Goal: Book appointment/travel/reservation

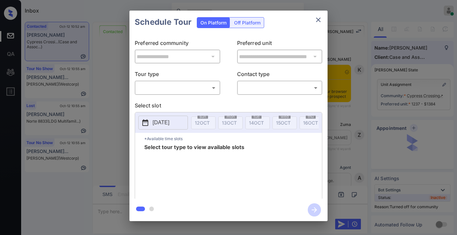
click at [188, 89] on body "Inbox Samantha Soliven Online Set yourself offline Set yourself on break Profil…" at bounding box center [228, 117] width 457 height 235
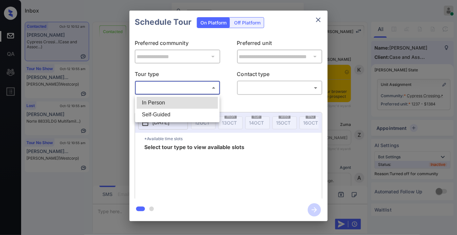
scroll to position [2136, 0]
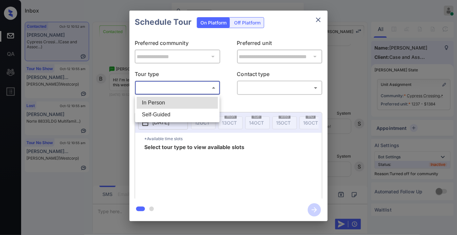
click at [185, 100] on li "In Person" at bounding box center [177, 103] width 81 height 12
type input "********"
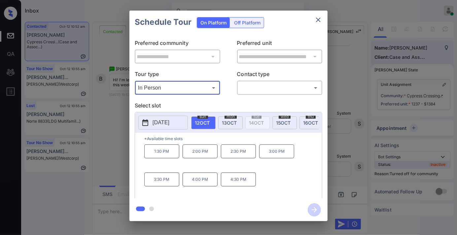
click at [169, 123] on p "2025-10-12" at bounding box center [161, 123] width 17 height 8
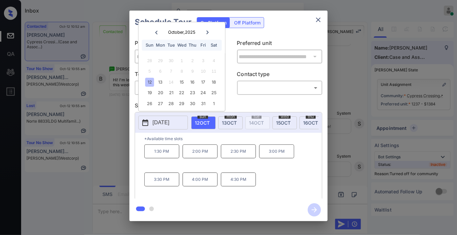
click at [324, 17] on button "close" at bounding box center [318, 19] width 13 height 13
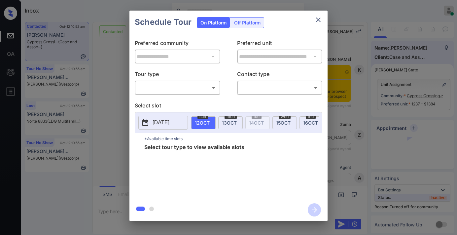
click at [189, 91] on body "Inbox Samantha Soliven Online Set yourself offline Set yourself on break Profil…" at bounding box center [228, 117] width 457 height 235
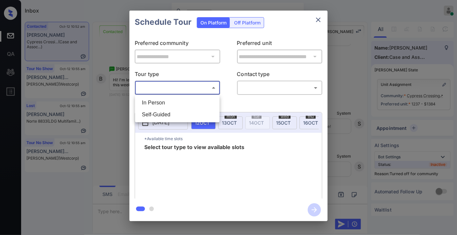
click at [174, 110] on li "Self-Guided" at bounding box center [177, 115] width 81 height 12
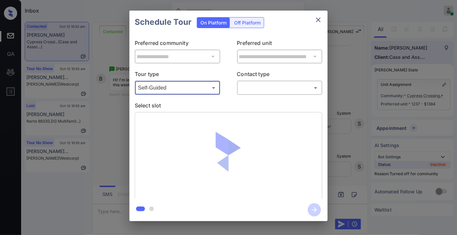
click at [176, 88] on body "Inbox Samantha Soliven Online Set yourself offline Set yourself on break Profil…" at bounding box center [228, 117] width 457 height 235
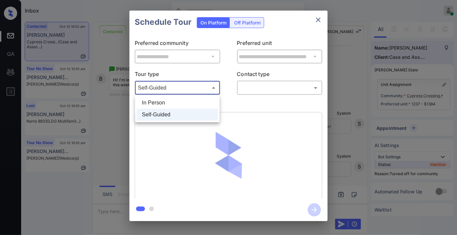
click at [177, 99] on li "In Person" at bounding box center [177, 103] width 81 height 12
type input "********"
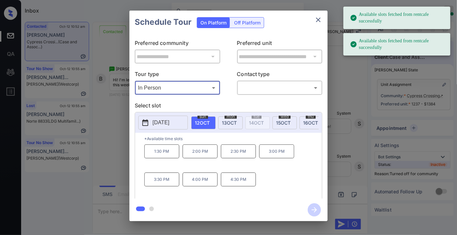
click at [169, 126] on p "2025-10-12" at bounding box center [161, 123] width 17 height 8
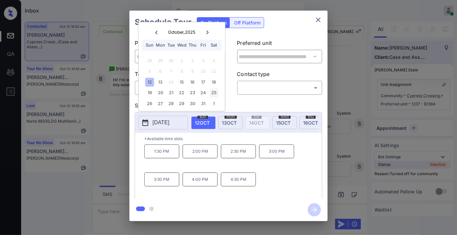
click at [216, 91] on div "25" at bounding box center [213, 92] width 9 height 9
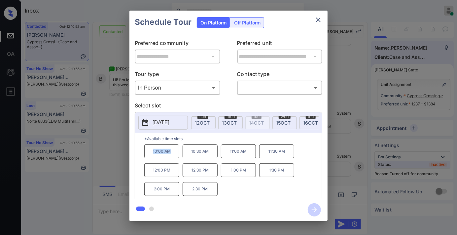
drag, startPoint x: 176, startPoint y: 153, endPoint x: 147, endPoint y: 154, distance: 28.7
click at [145, 154] on p "10:00 AM" at bounding box center [161, 151] width 35 height 14
copy p "10:00 AM"
click at [169, 121] on p "2025-10-25" at bounding box center [161, 123] width 17 height 8
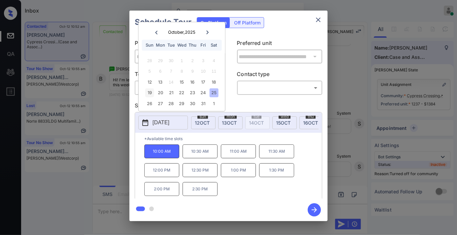
click at [150, 96] on div "19" at bounding box center [149, 92] width 9 height 9
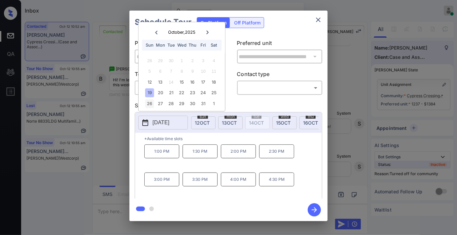
click at [147, 105] on div "26" at bounding box center [149, 103] width 9 height 9
click at [212, 106] on div "1" at bounding box center [213, 103] width 9 height 9
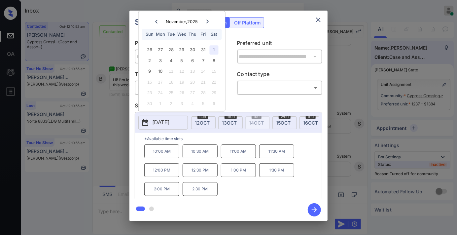
click at [318, 21] on icon "close" at bounding box center [318, 20] width 8 height 8
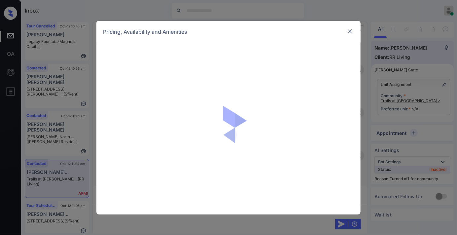
scroll to position [373, 0]
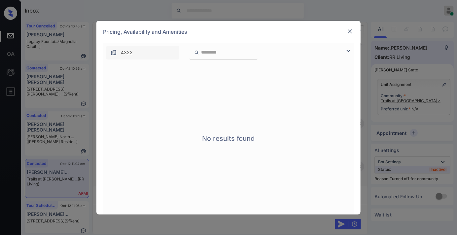
click at [348, 28] on img at bounding box center [350, 31] width 7 height 7
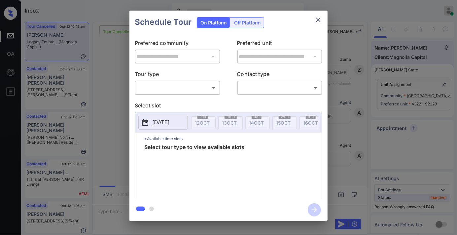
click at [187, 87] on body "Inbox Samantha Soliven Online Set yourself offline Set yourself on break Profil…" at bounding box center [228, 117] width 457 height 235
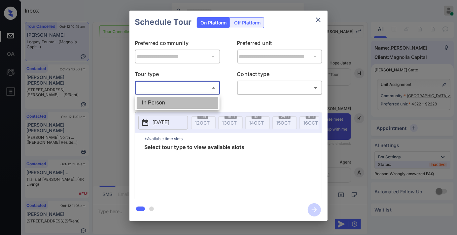
click at [183, 103] on li "In Person" at bounding box center [177, 103] width 81 height 12
type input "********"
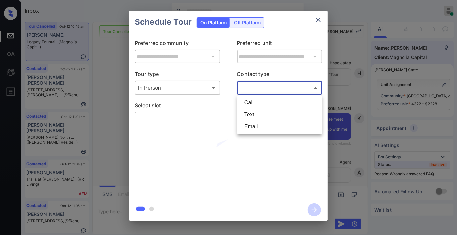
click at [260, 84] on body "Inbox Samantha Soliven Online Set yourself offline Set yourself on break Profil…" at bounding box center [228, 117] width 457 height 235
click at [265, 114] on li "Text" at bounding box center [279, 115] width 81 height 12
type input "****"
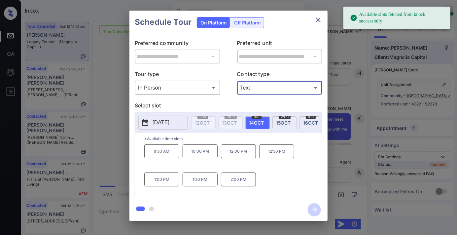
click at [170, 156] on p "9:30 AM" at bounding box center [161, 151] width 35 height 14
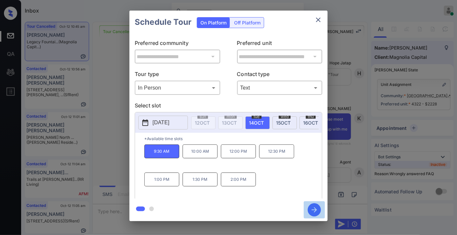
click at [320, 213] on icon "button" at bounding box center [314, 209] width 13 height 13
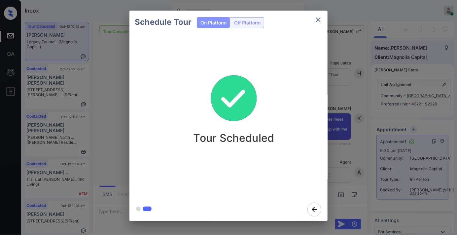
click at [317, 17] on icon "close" at bounding box center [318, 20] width 8 height 8
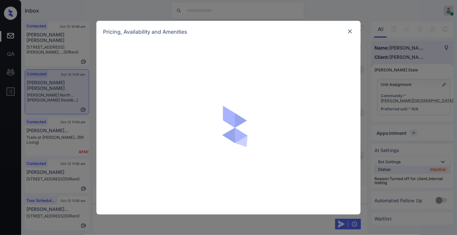
scroll to position [1027, 0]
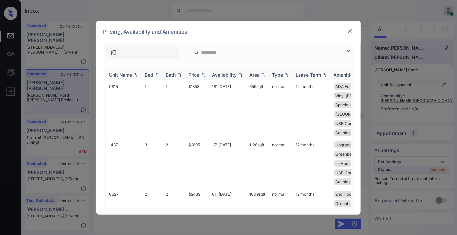
click at [202, 74] on img at bounding box center [203, 74] width 7 height 5
drag, startPoint x: 202, startPoint y: 74, endPoint x: 214, endPoint y: 99, distance: 28.2
click at [202, 74] on img at bounding box center [203, 74] width 7 height 5
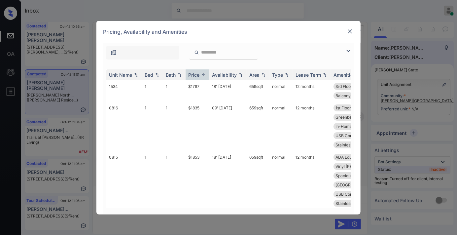
click at [351, 47] on div at bounding box center [350, 51] width 8 height 8
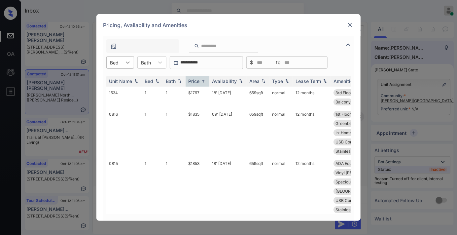
click at [126, 62] on icon at bounding box center [128, 62] width 4 height 2
click at [129, 89] on div "2" at bounding box center [120, 91] width 28 height 12
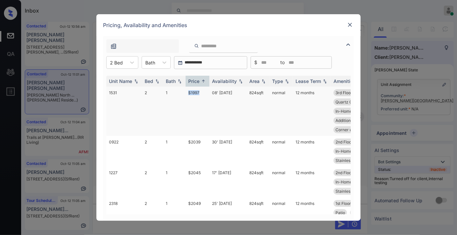
drag, startPoint x: 203, startPoint y: 88, endPoint x: 186, endPoint y: 88, distance: 16.8
click at [186, 88] on td "$1997" at bounding box center [198, 111] width 24 height 49
copy td "$1997"
click at [219, 93] on td "08' [DATE]" at bounding box center [227, 111] width 37 height 49
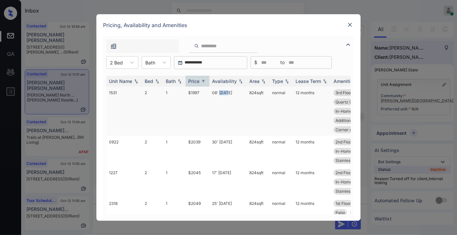
click at [219, 93] on td "08' [DATE]" at bounding box center [227, 111] width 37 height 49
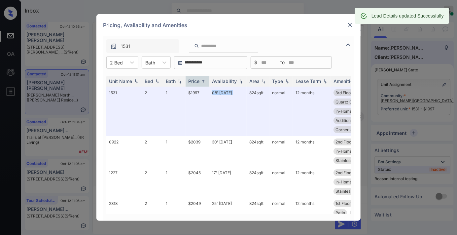
click at [349, 24] on img at bounding box center [350, 24] width 7 height 7
